Goal: Task Accomplishment & Management: Manage account settings

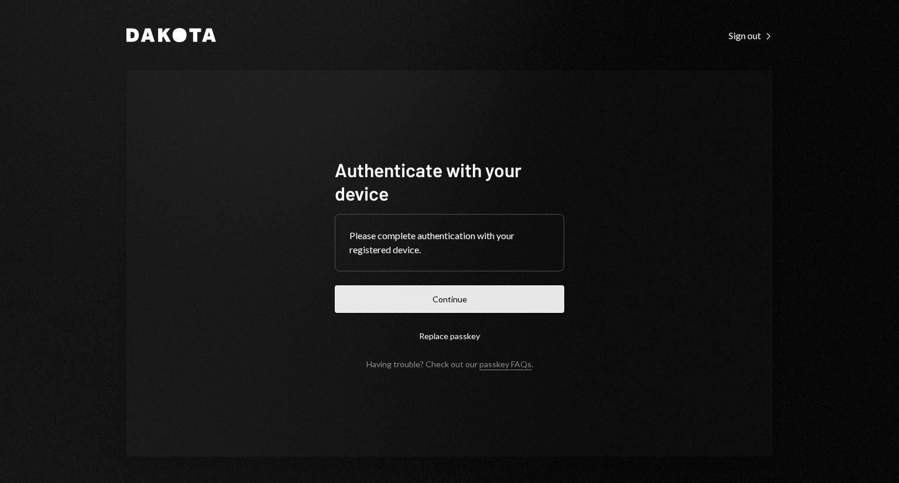
click at [504, 295] on button "Continue" at bounding box center [449, 300] width 229 height 28
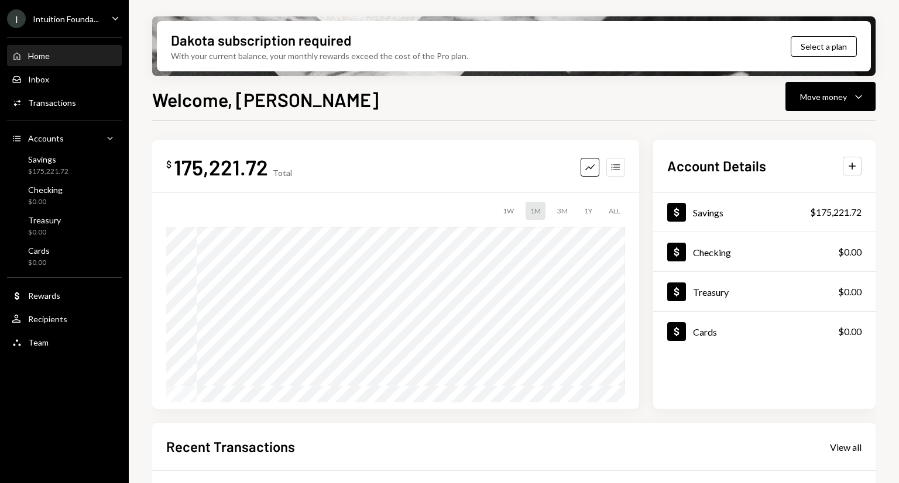
click at [618, 169] on icon "button" at bounding box center [615, 167] width 8 height 6
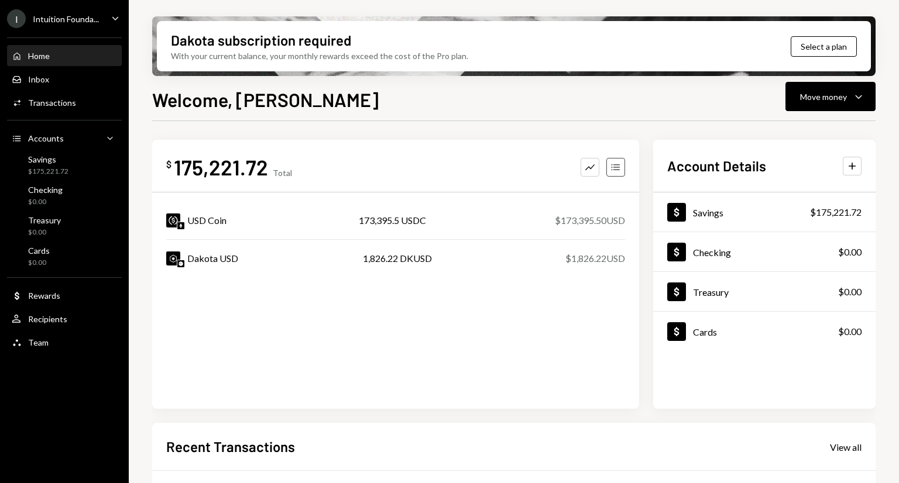
click at [618, 169] on icon "button" at bounding box center [615, 167] width 8 height 6
click at [857, 97] on icon "Caret Down" at bounding box center [858, 97] width 14 height 14
click at [559, 101] on div "Welcome, [PERSON_NAME] Move money Caret Down" at bounding box center [513, 98] width 723 height 26
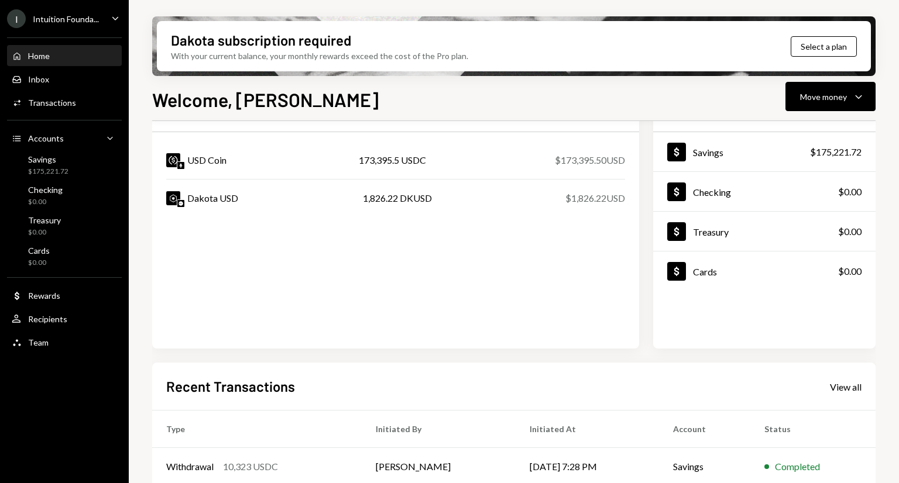
scroll to position [61, 0]
click at [771, 153] on div "Dollar Savings $175,221.72" at bounding box center [764, 152] width 222 height 38
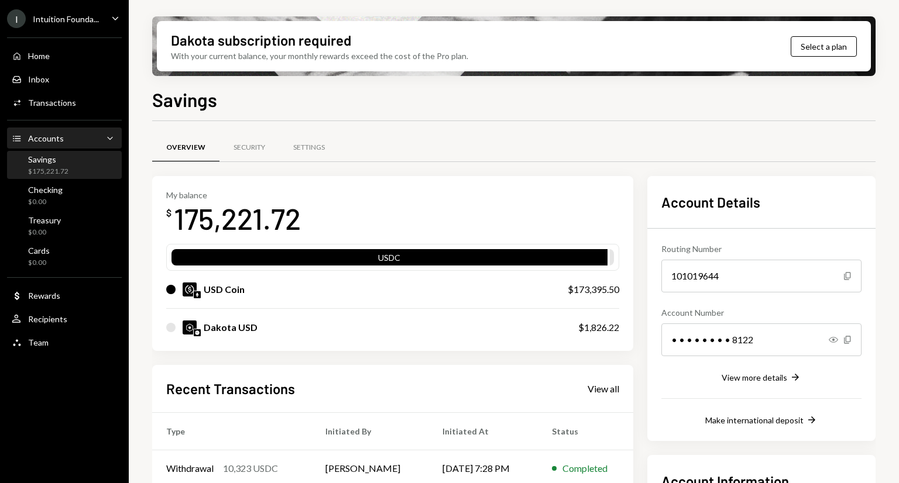
click at [68, 133] on div "Accounts Accounts Caret Down" at bounding box center [64, 138] width 105 height 13
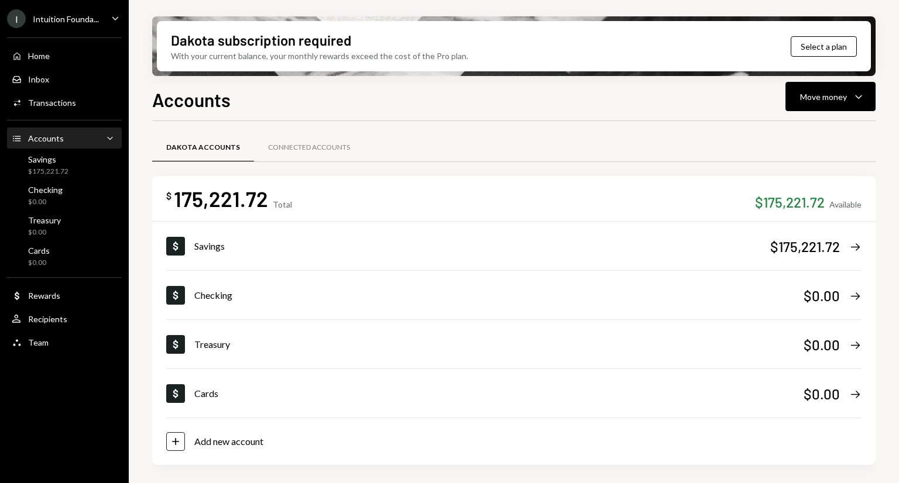
click at [866, 237] on div "$ 175,221.72 Total $175,221.72 Available Dollar Savings $175,221.72 Right Arrow…" at bounding box center [513, 320] width 723 height 289
click at [853, 247] on icon "Right Arrow" at bounding box center [855, 247] width 12 height 12
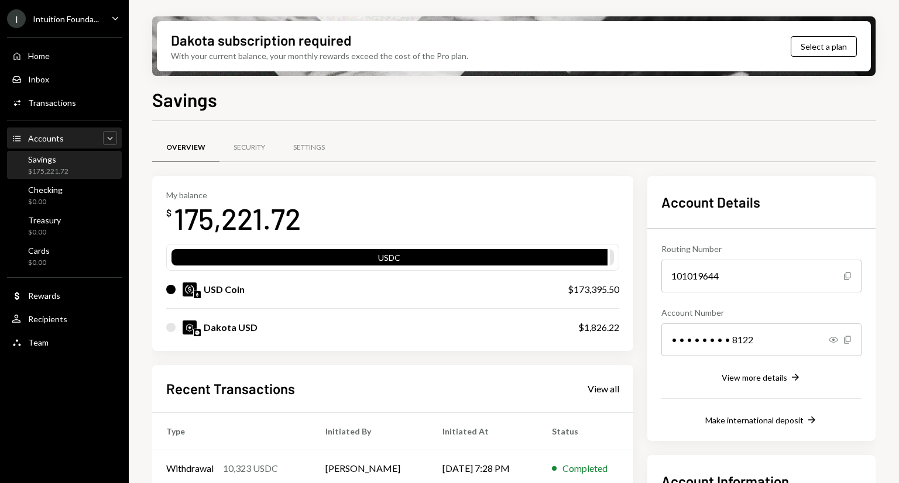
click at [111, 136] on icon "Caret Down" at bounding box center [110, 138] width 12 height 12
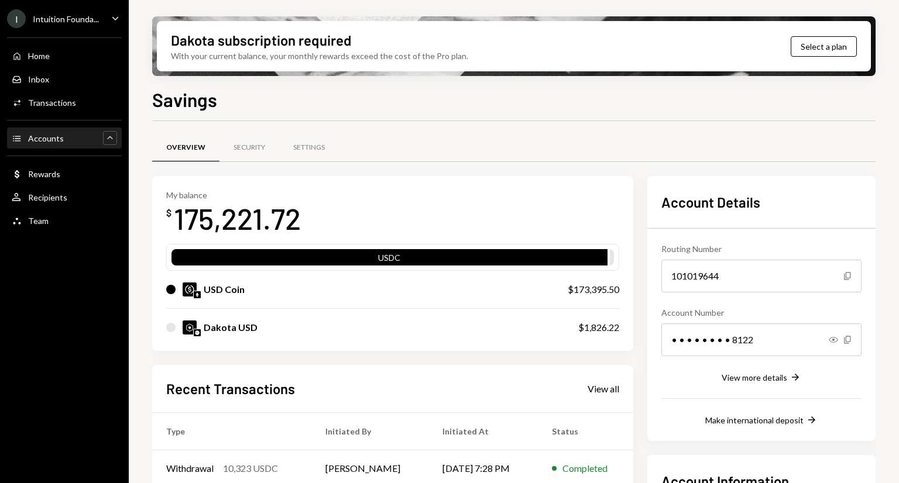
click at [46, 133] on div "Accounts" at bounding box center [46, 138] width 36 height 10
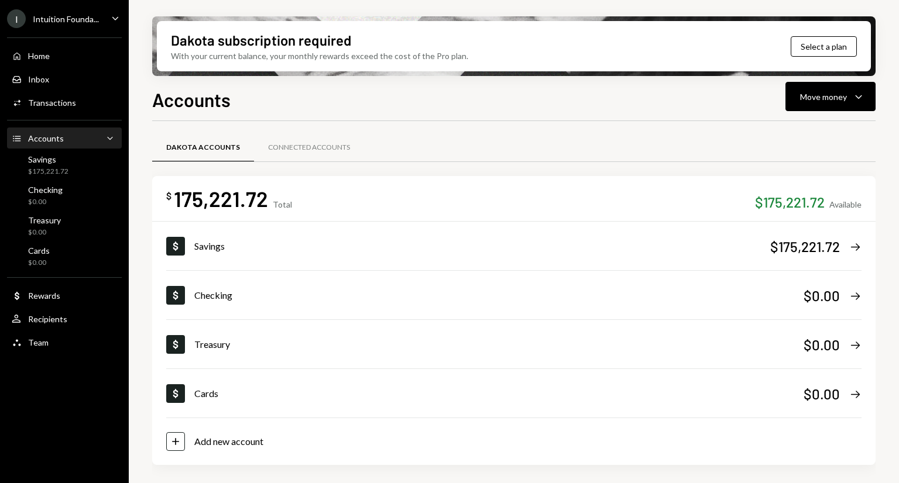
click at [239, 200] on div "175,221.72" at bounding box center [221, 199] width 94 height 26
click at [258, 252] on div "Savings" at bounding box center [482, 246] width 576 height 14
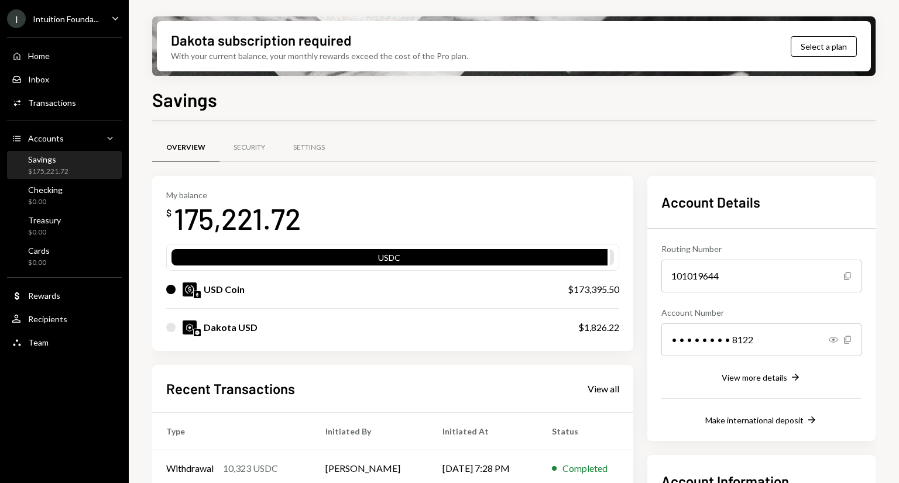
scroll to position [163, 0]
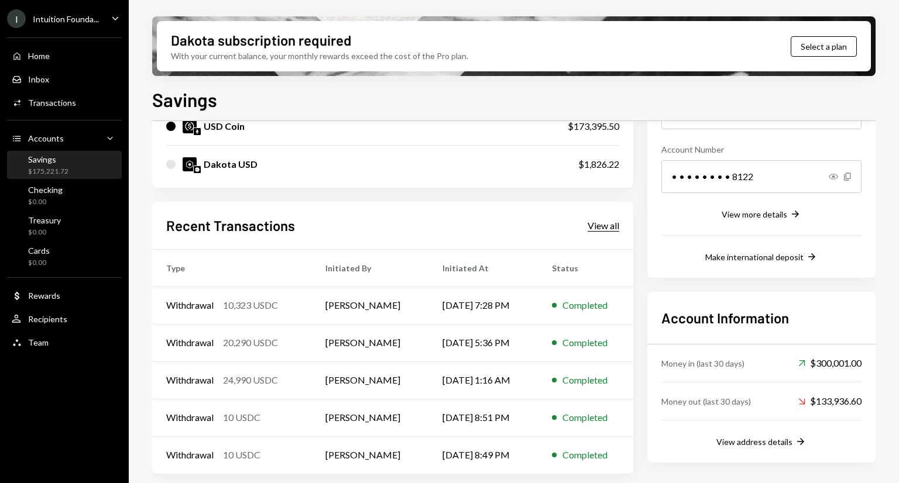
click at [598, 223] on div "View all" at bounding box center [604, 226] width 32 height 12
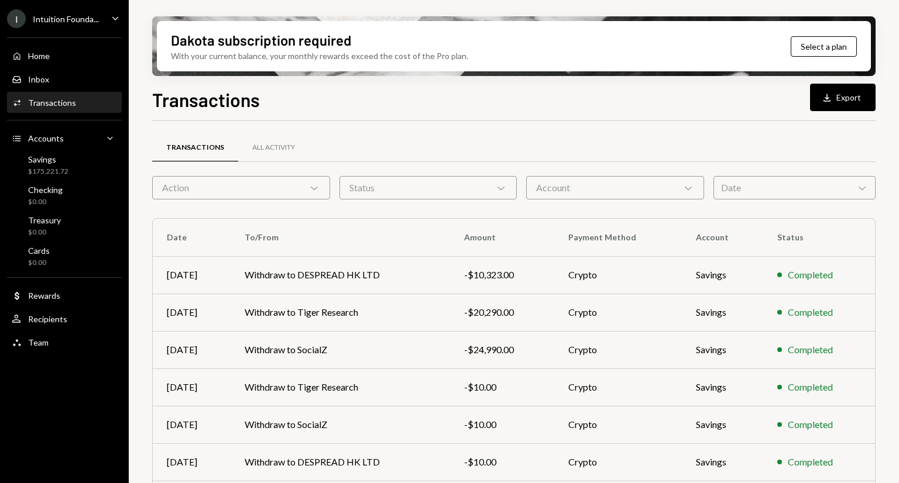
click at [737, 195] on div "Date Chevron Down" at bounding box center [794, 187] width 162 height 23
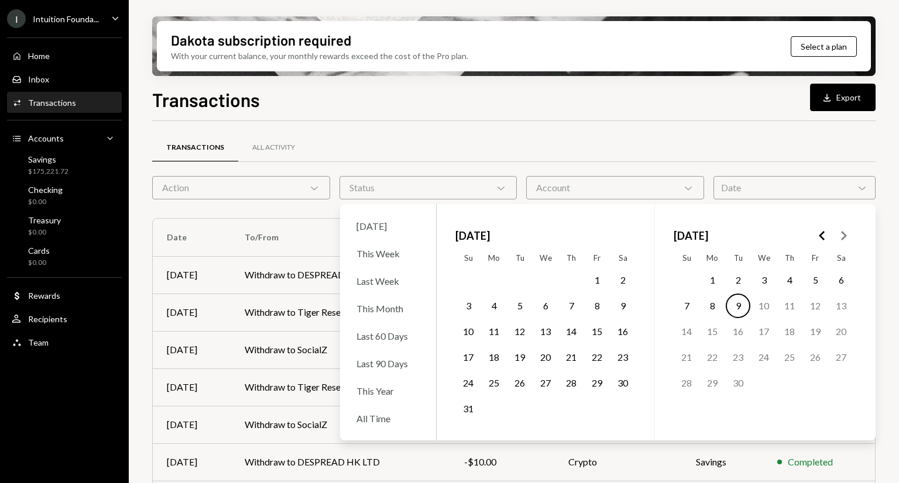
click at [599, 281] on button "1" at bounding box center [597, 280] width 25 height 25
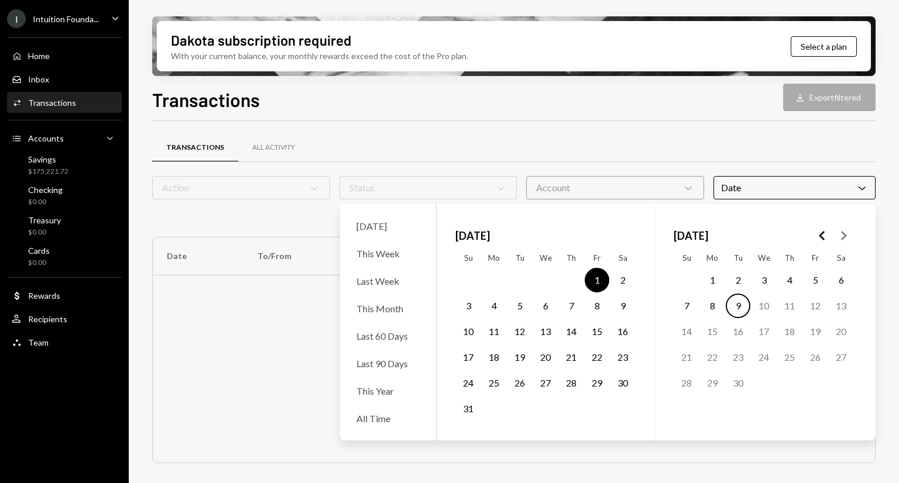
click at [741, 306] on button "9" at bounding box center [738, 306] width 25 height 25
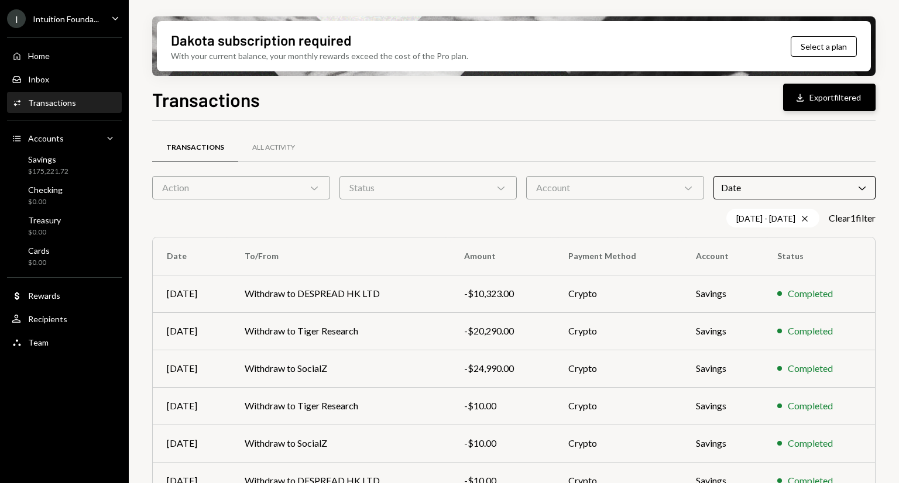
click at [820, 95] on button "Download Export filtered" at bounding box center [829, 98] width 92 height 28
